Goal: Find specific page/section: Find specific page/section

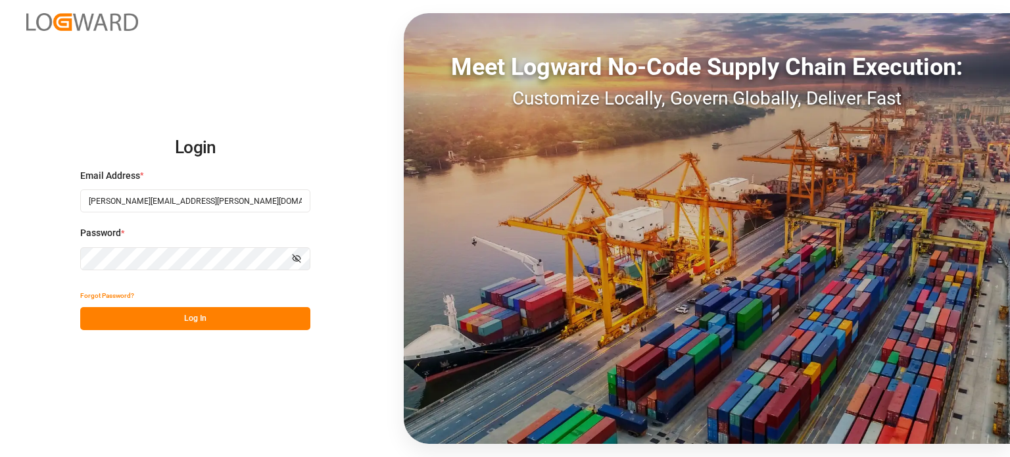
click at [197, 318] on button "Log In" at bounding box center [195, 318] width 230 height 23
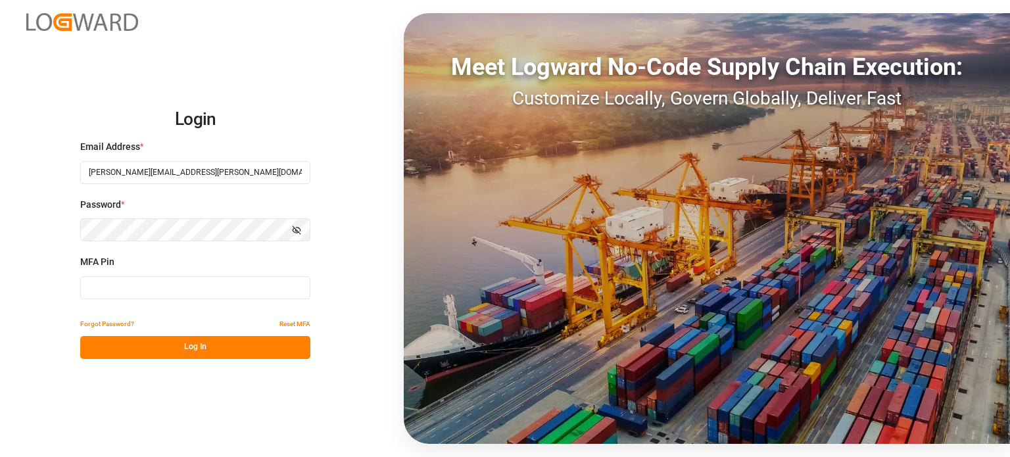
click at [183, 278] on input at bounding box center [195, 287] width 230 height 23
type input "703159"
click at [181, 353] on button "Log In" at bounding box center [195, 347] width 230 height 23
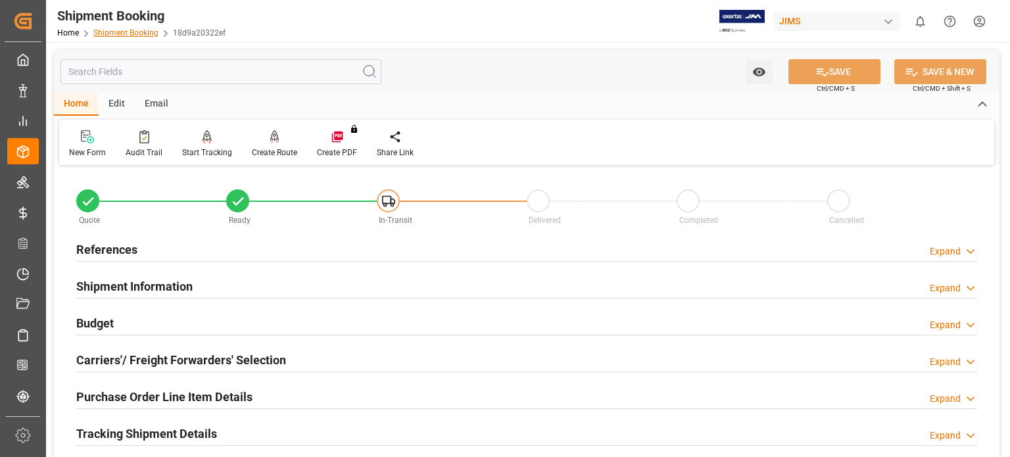
click at [120, 29] on link "Shipment Booking" at bounding box center [125, 32] width 65 height 9
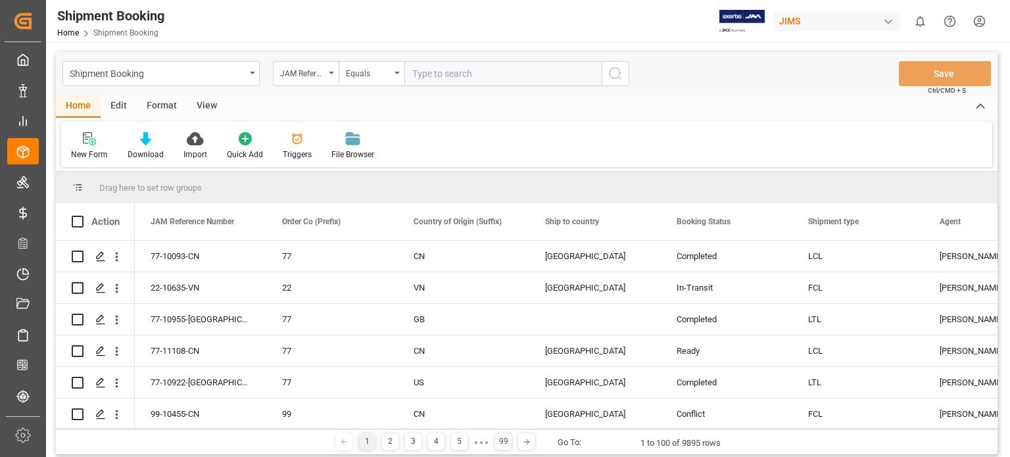
click at [432, 73] on input "text" at bounding box center [502, 73] width 197 height 25
